Goal: Task Accomplishment & Management: Use online tool/utility

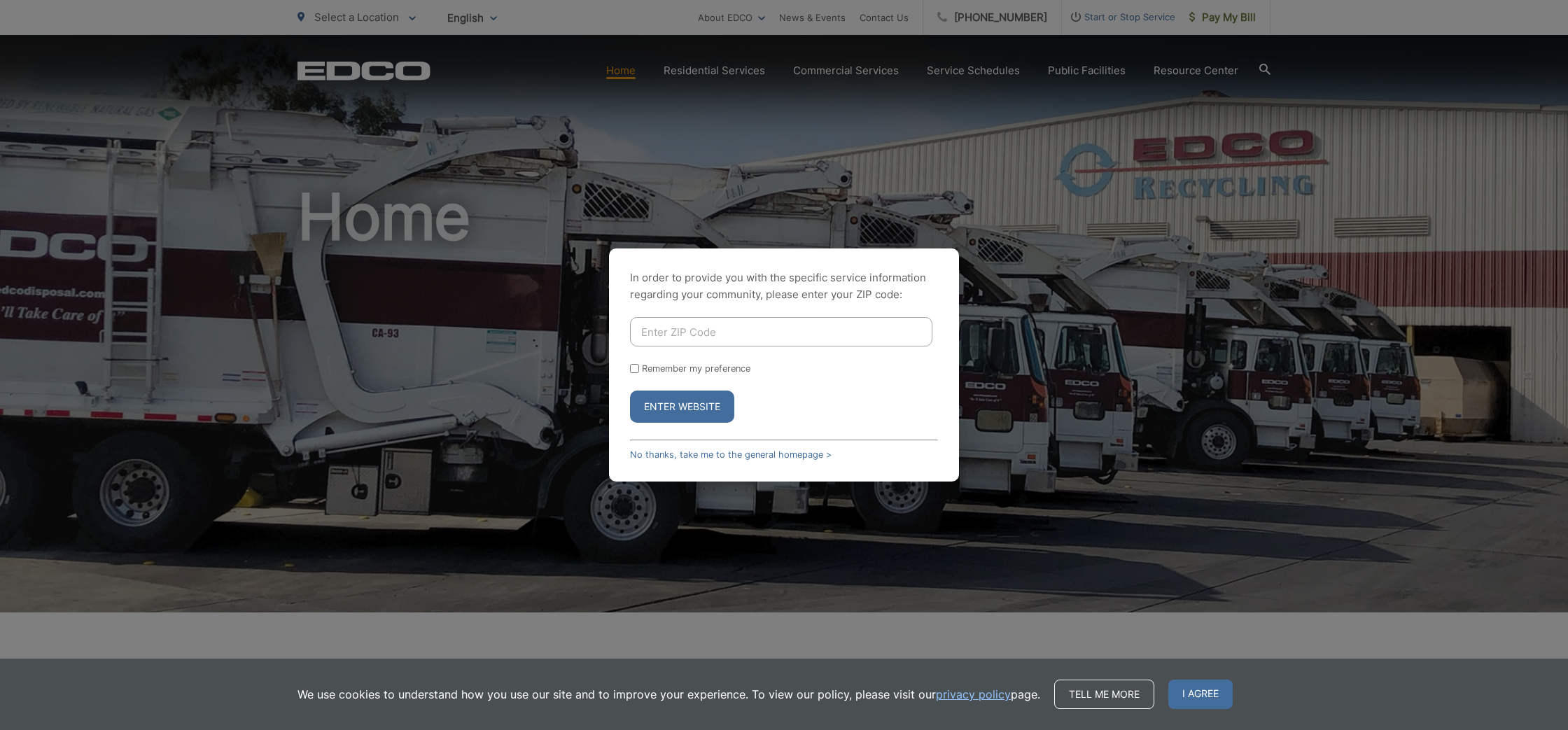
click at [721, 329] on input "Enter ZIP Code" at bounding box center [780, 331] width 302 height 29
type input "919662"
click at [632, 366] on input "Remember my preference" at bounding box center [634, 369] width 9 height 9
checkbox input "true"
click at [670, 405] on button "Enter Website" at bounding box center [682, 406] width 104 height 33
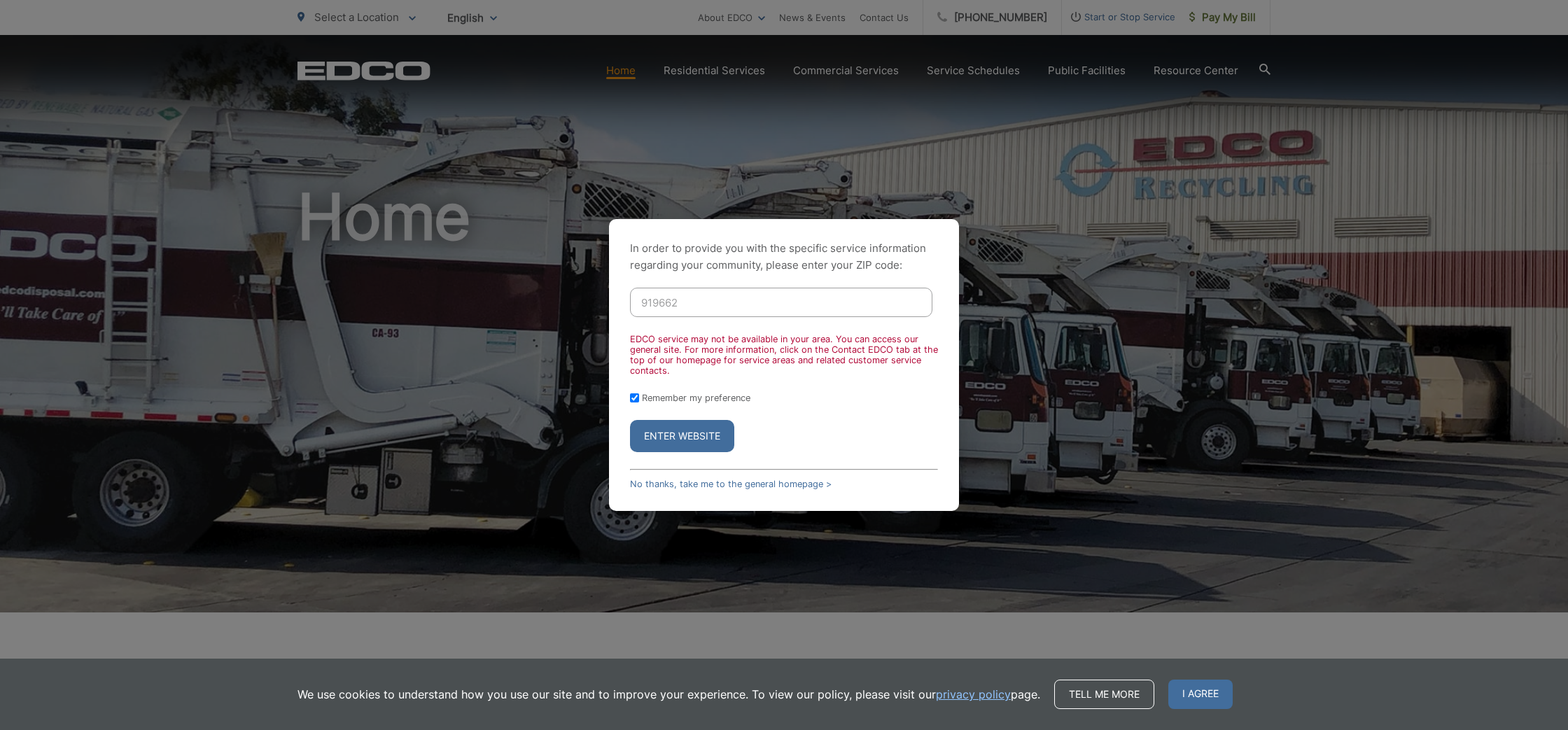
drag, startPoint x: 682, startPoint y: 301, endPoint x: 617, endPoint y: 298, distance: 65.1
click at [616, 298] on div "In order to provide you with the specific service information regarding your co…" at bounding box center [784, 364] width 350 height 292
type input "91962"
click at [714, 441] on button "Enter Website" at bounding box center [682, 436] width 104 height 33
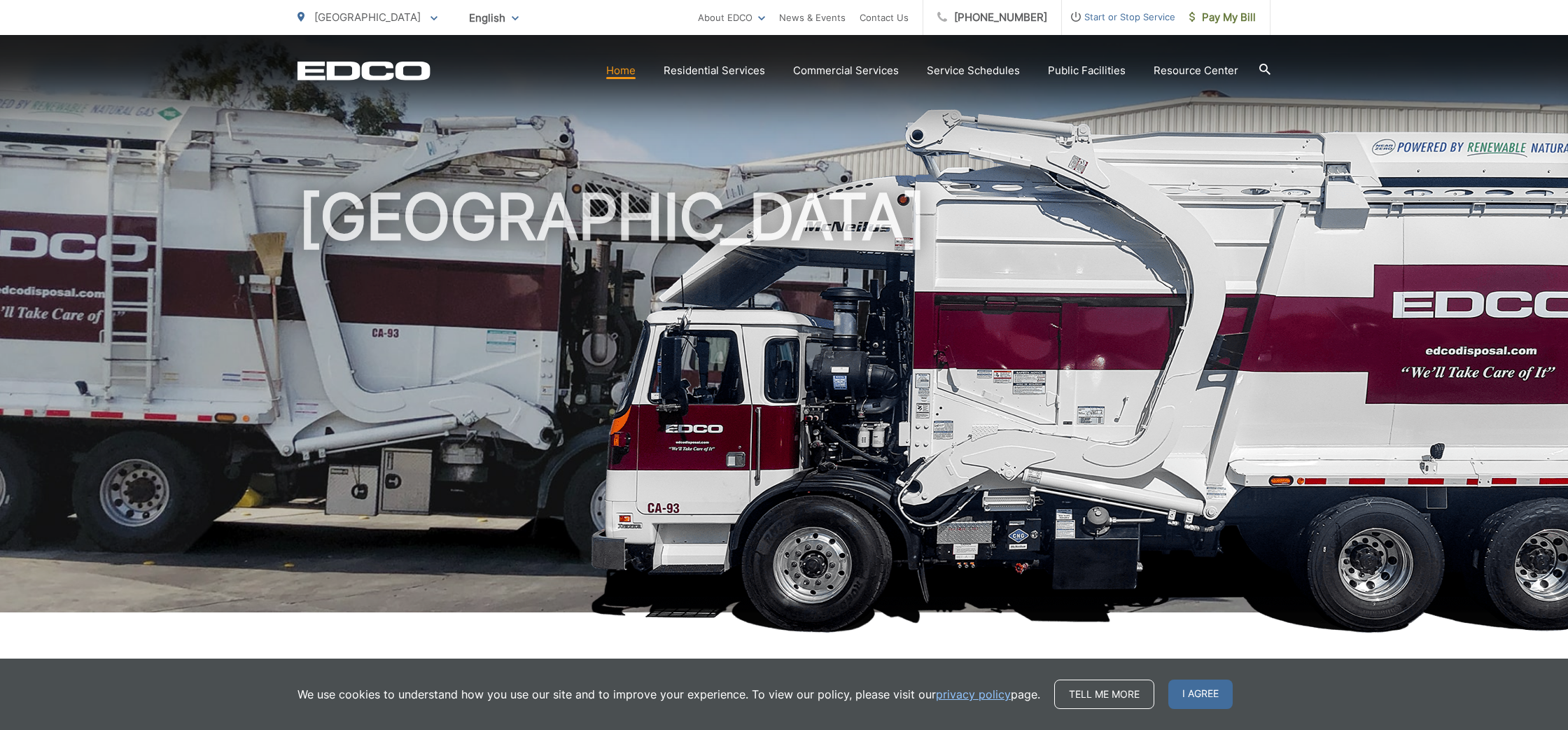
click at [1191, 694] on span "I agree" at bounding box center [1200, 694] width 64 height 29
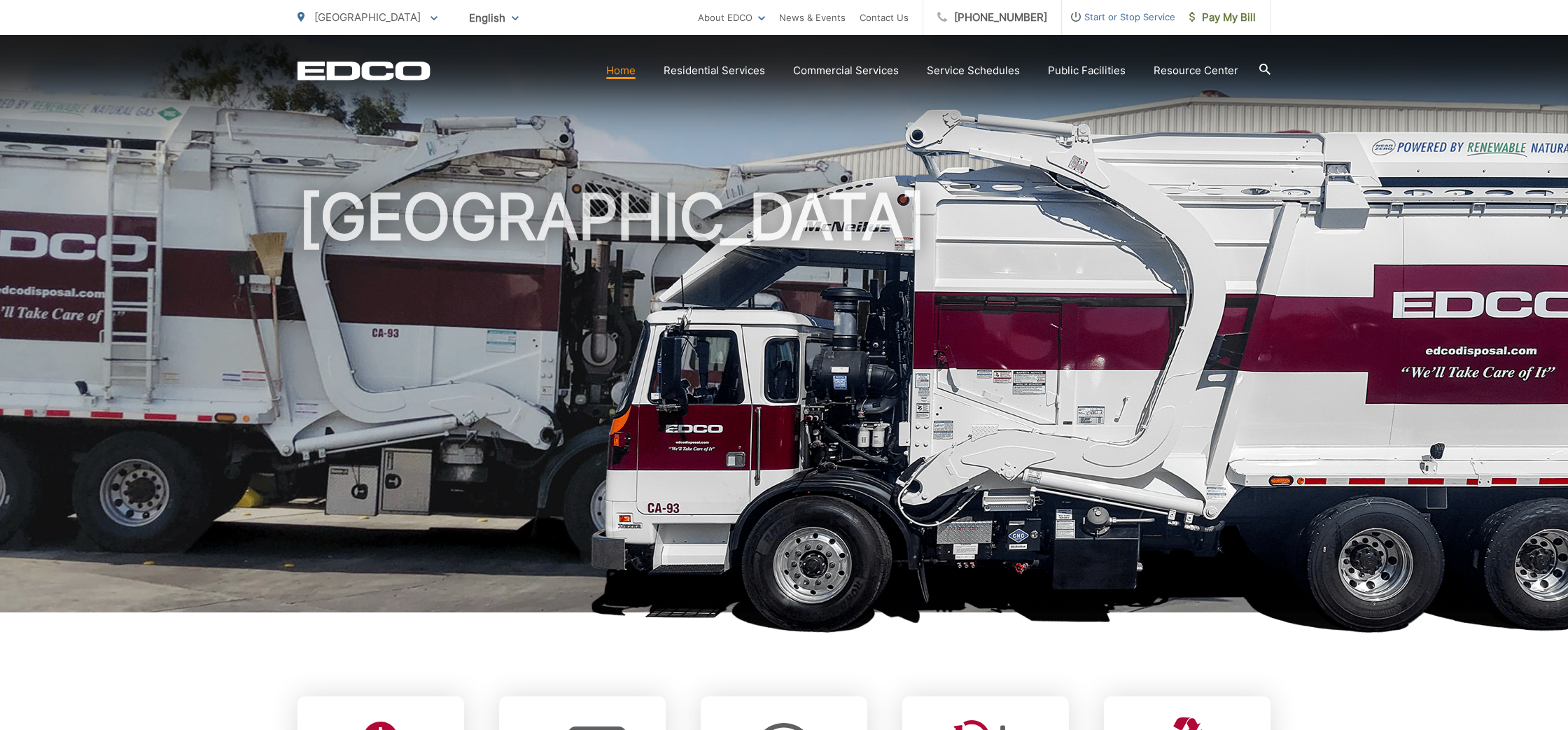
click at [334, 19] on span "[GEOGRAPHIC_DATA]" at bounding box center [367, 17] width 107 height 13
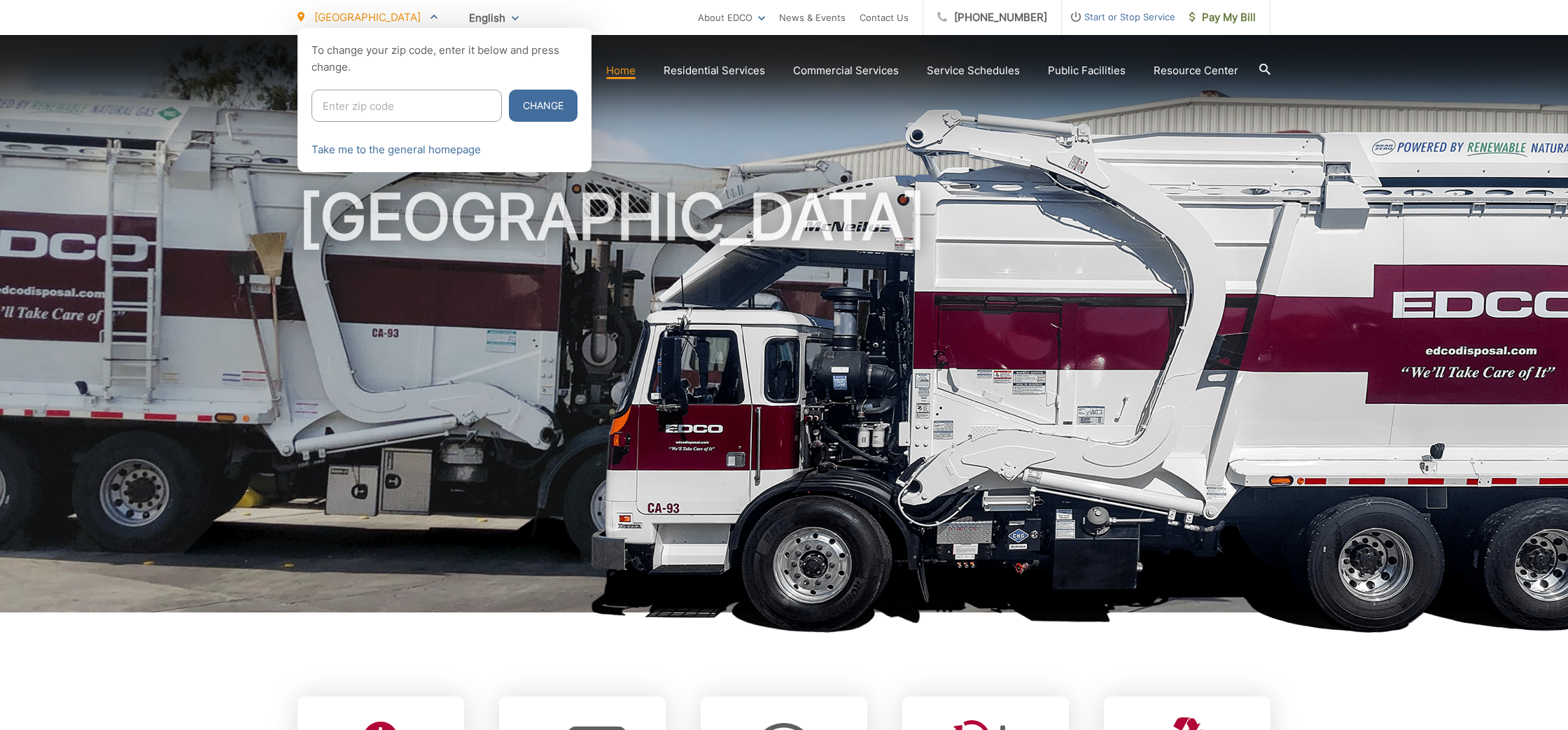
click at [440, 301] on div at bounding box center [784, 393] width 1568 height 730
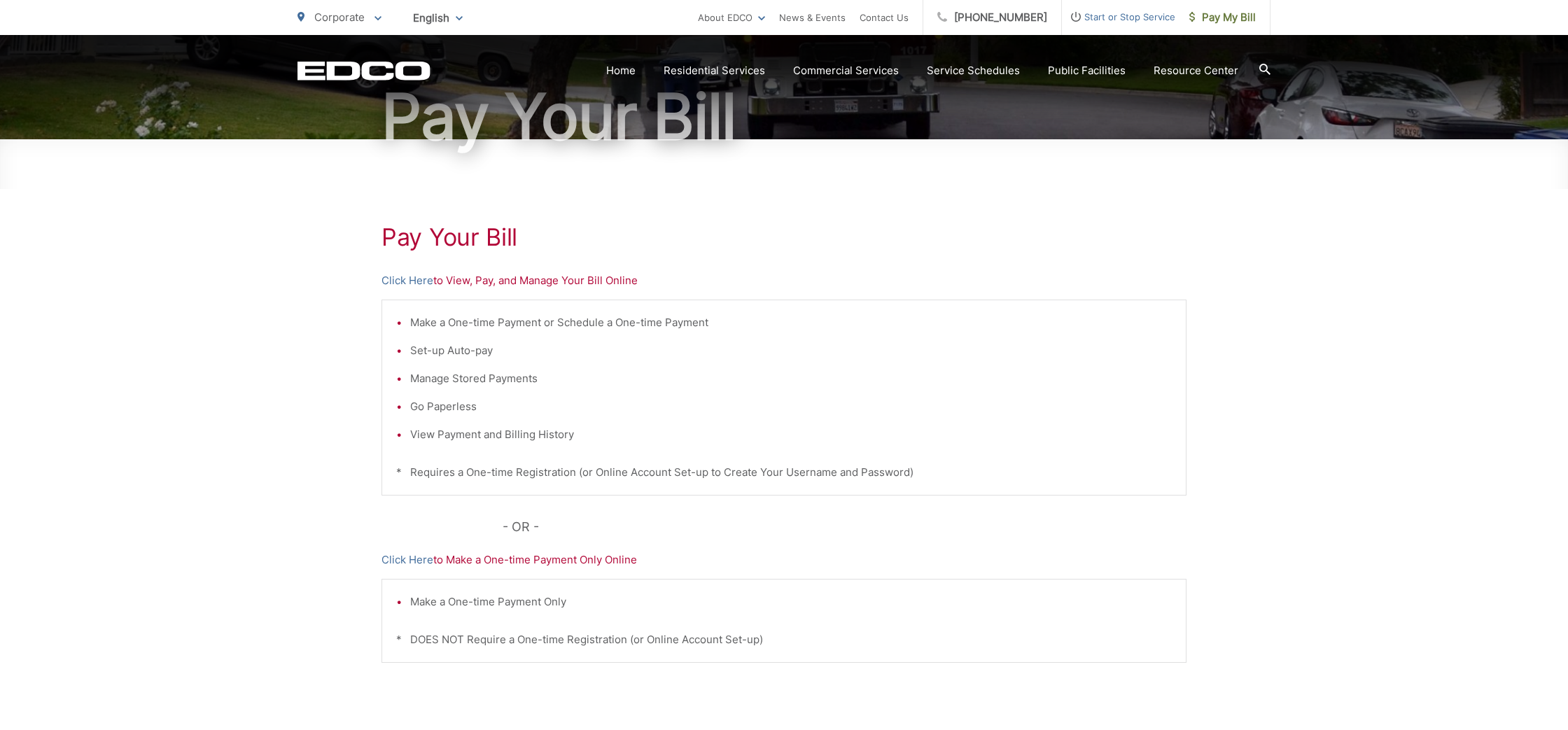
scroll to position [126, 0]
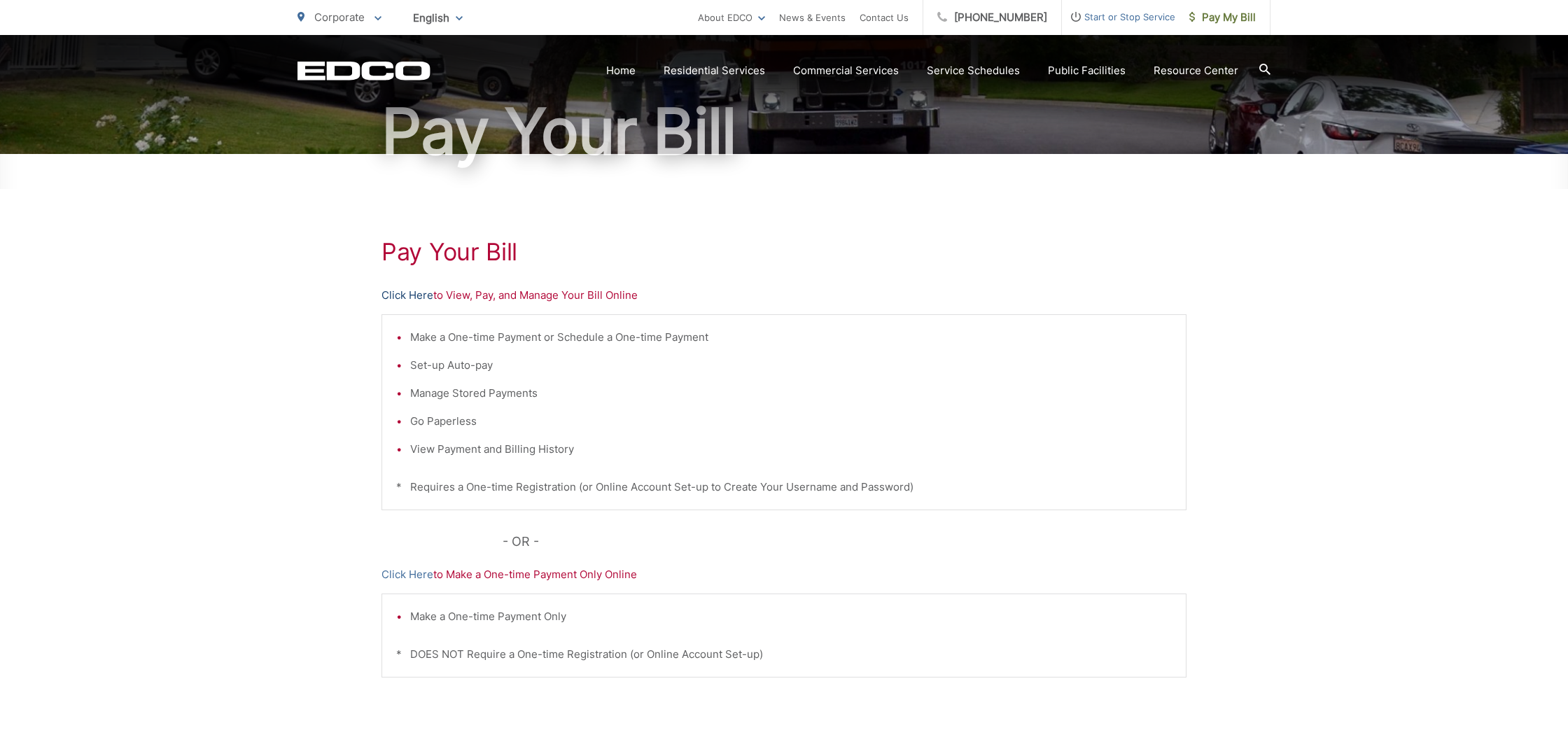
click at [417, 296] on link "Click Here" at bounding box center [407, 294] width 52 height 17
